Goal: Find specific page/section

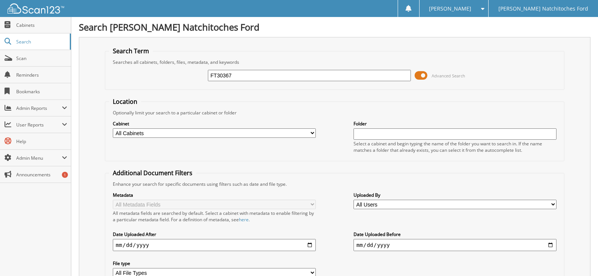
type input "FT30367"
click at [312, 134] on select "All Cabinets ACCOUNTS PAYABLE ACCOUNTS PAYABLE JG ACCOUNTS RECEIVABLE ACTIVE EM…" at bounding box center [214, 132] width 203 height 9
select select "4580"
click at [113, 128] on select "All Cabinets ACCOUNTS PAYABLE ACCOUNTS PAYABLE JG ACCOUNTS RECEIVABLE ACTIVE EM…" at bounding box center [214, 132] width 203 height 9
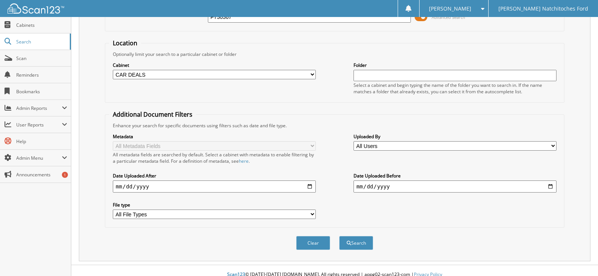
scroll to position [67, 0]
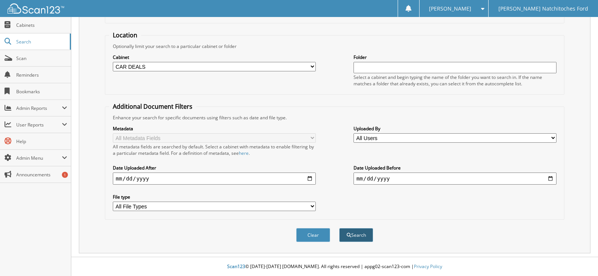
click at [364, 233] on button "Search" at bounding box center [356, 235] width 34 height 14
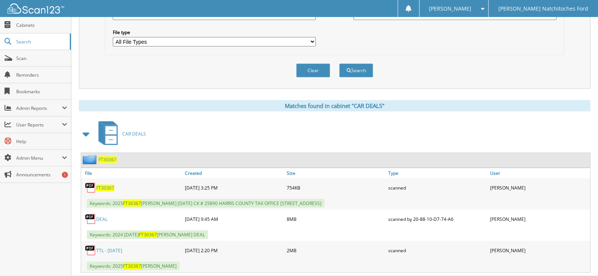
scroll to position [250, 0]
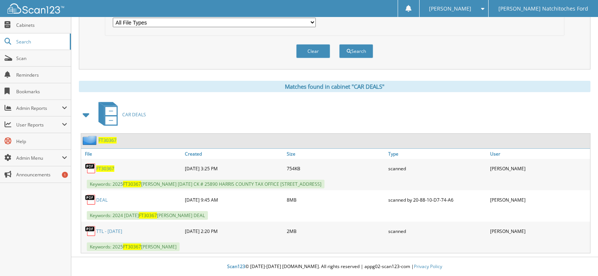
click at [108, 168] on span "FT30367" at bounding box center [105, 168] width 18 height 6
click at [104, 201] on link "DEAL" at bounding box center [101, 199] width 11 height 6
click at [15, 60] on link "Scan" at bounding box center [35, 58] width 71 height 16
